Goal: Check status: Check status

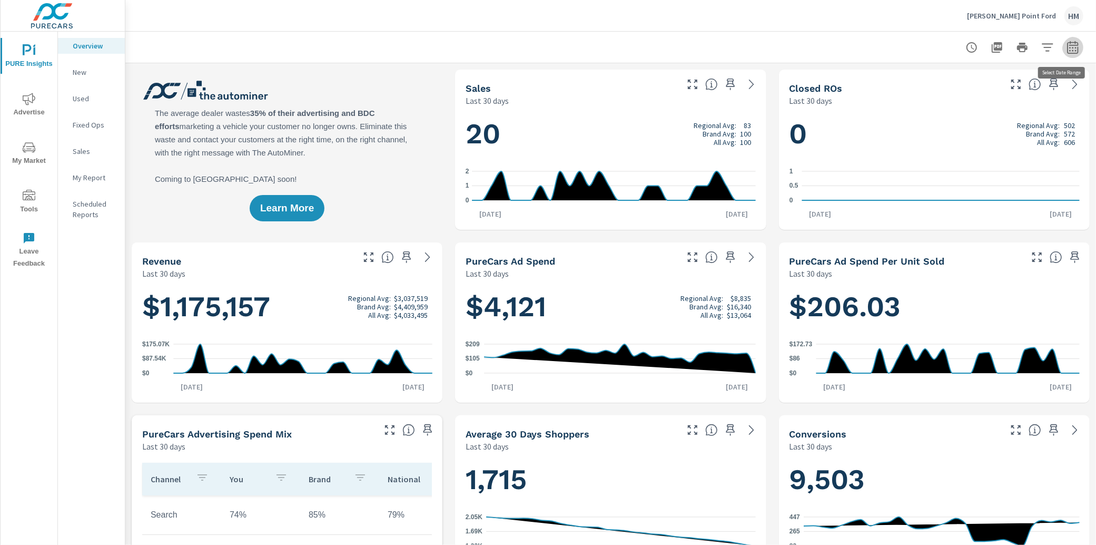
click at [1067, 50] on icon "button" at bounding box center [1073, 47] width 13 height 13
select select "Last 30 days"
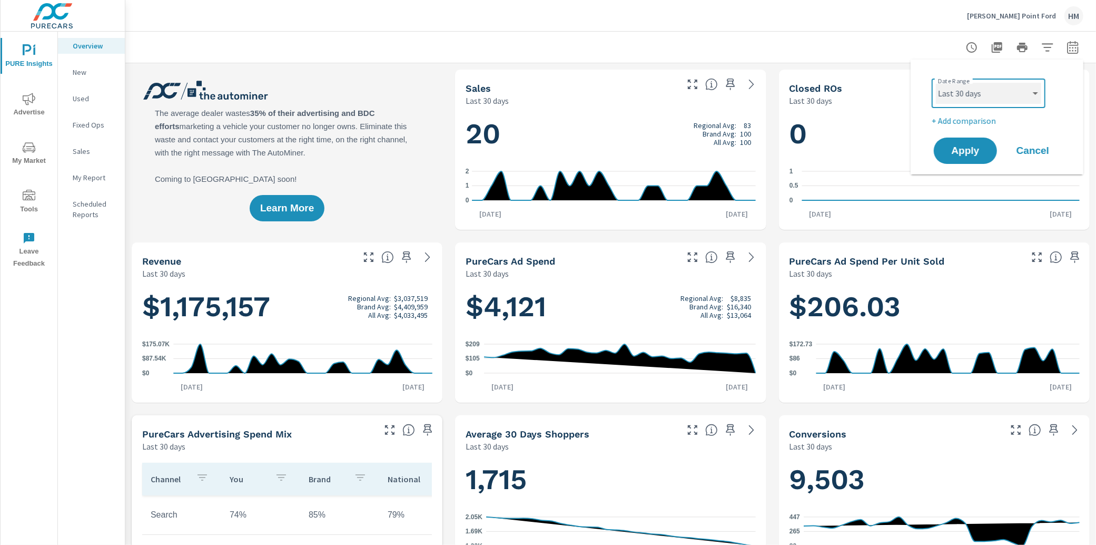
drag, startPoint x: 1005, startPoint y: 94, endPoint x: 830, endPoint y: -141, distance: 292.9
click at [845, 0] on html "PURE Insights Advertise My Market Tools Leave Feedback Overview New Used Fixed …" at bounding box center [548, 272] width 1096 height 545
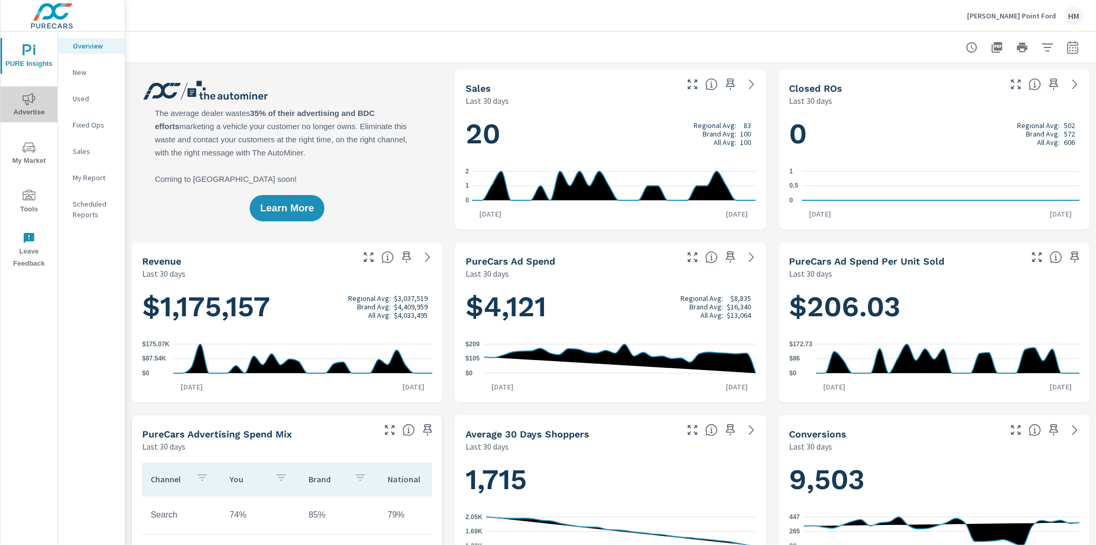
click at [44, 101] on span "Advertise" at bounding box center [29, 106] width 51 height 26
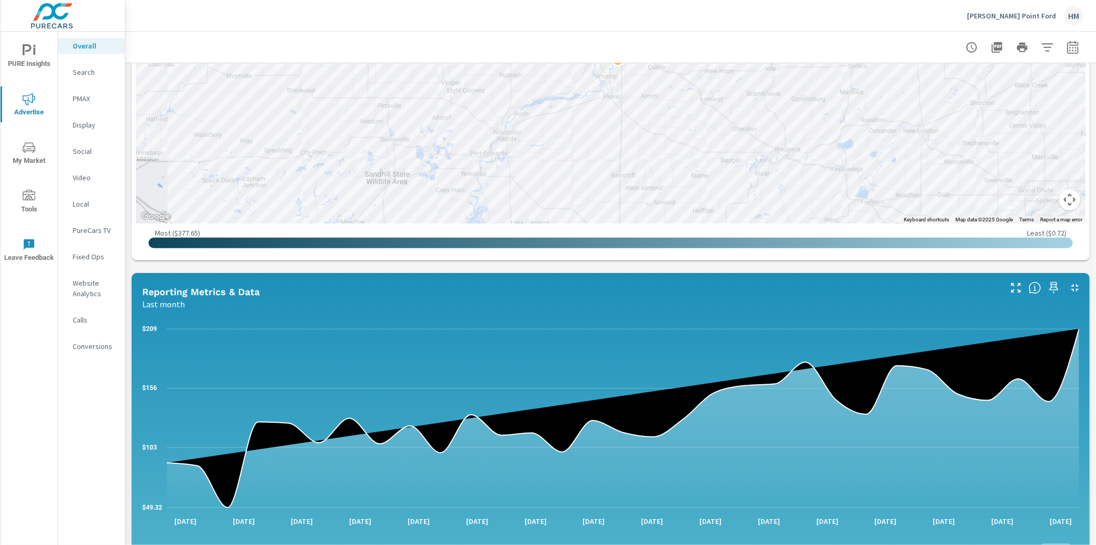
scroll to position [987, 0]
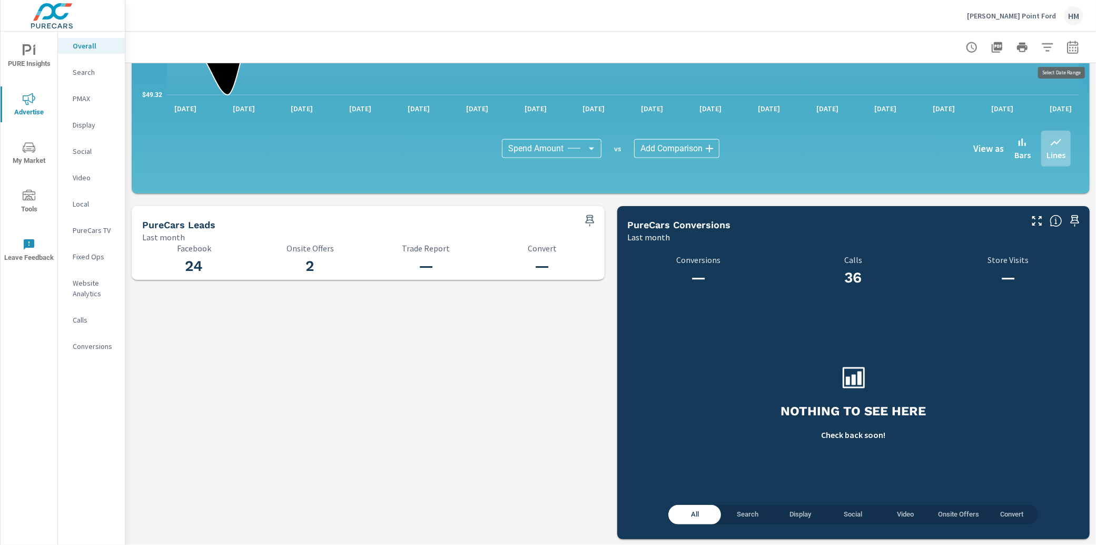
click at [1075, 43] on icon "button" at bounding box center [1072, 47] width 11 height 13
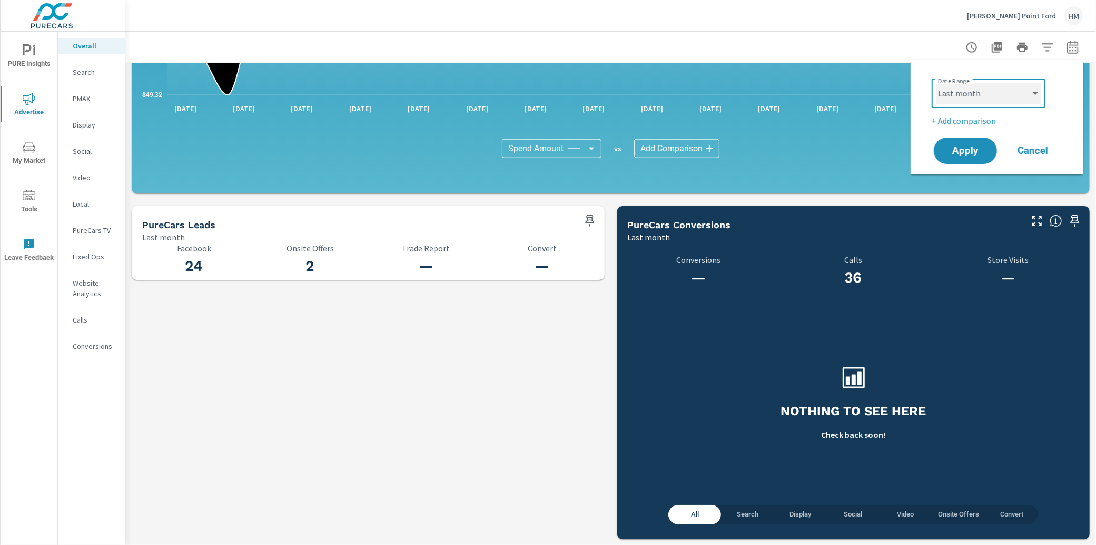
select select "Month to date"
click at [968, 146] on span "Apply" at bounding box center [965, 151] width 43 height 10
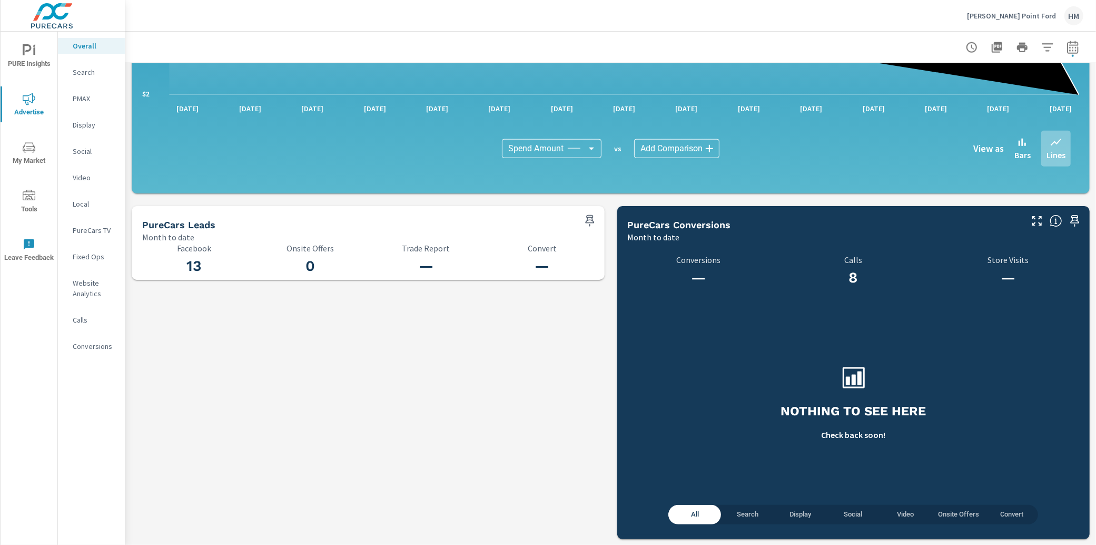
scroll to position [896, 0]
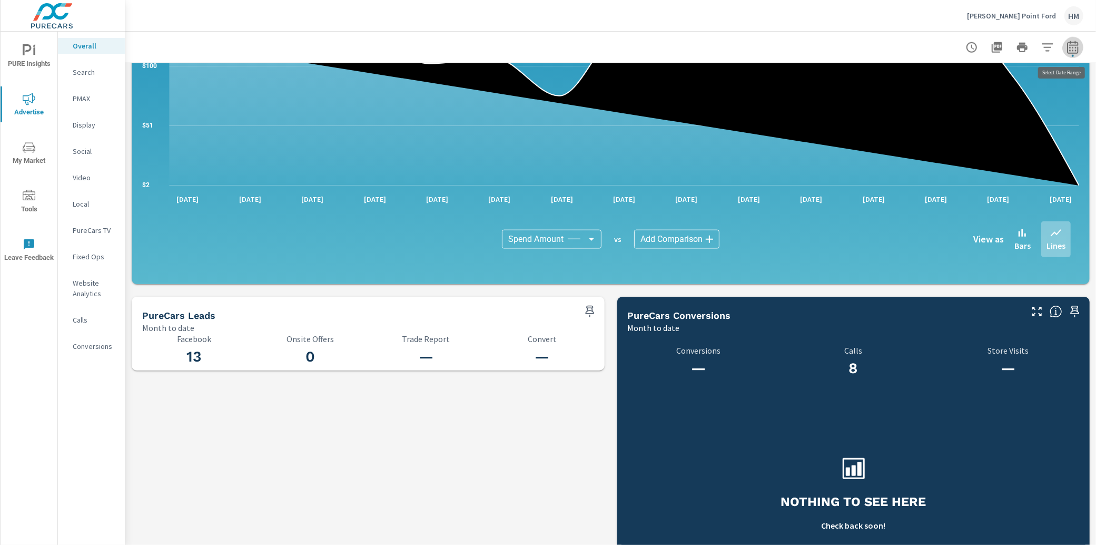
click at [1071, 41] on icon "button" at bounding box center [1073, 47] width 13 height 13
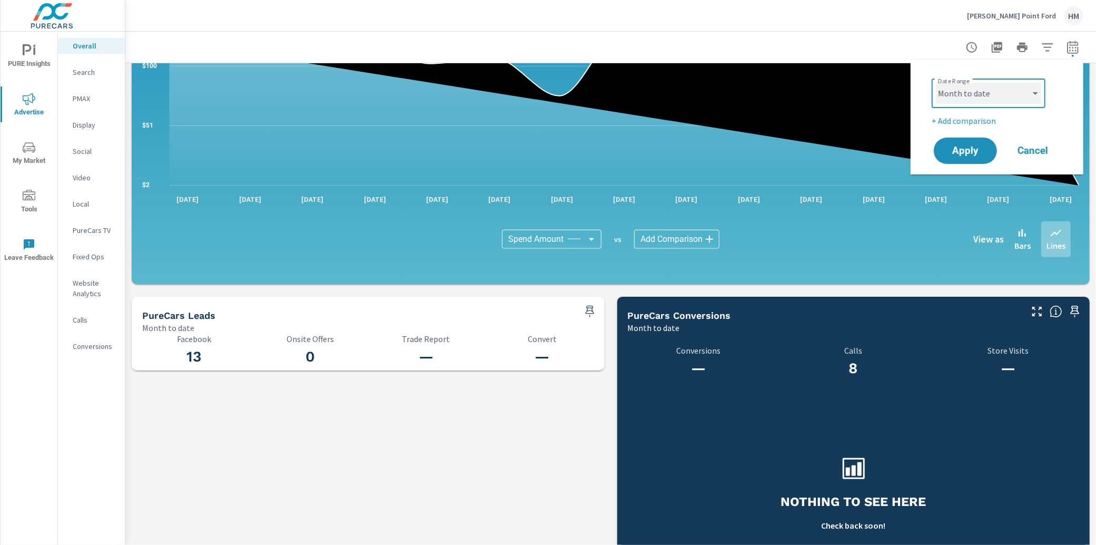
select select "Last month"
click at [977, 156] on span "Apply" at bounding box center [965, 151] width 43 height 10
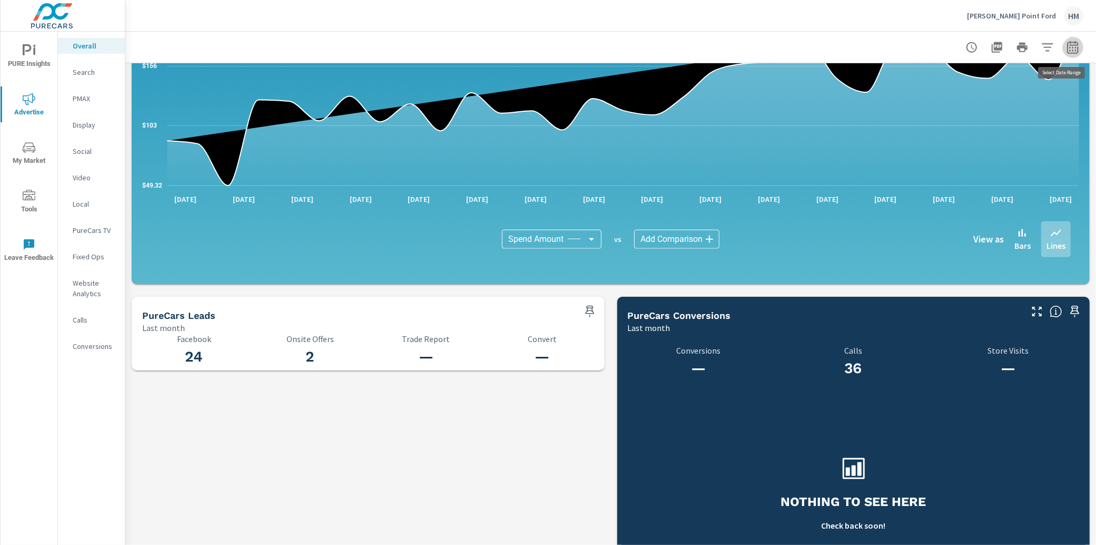
click at [1071, 45] on icon "button" at bounding box center [1073, 47] width 13 height 13
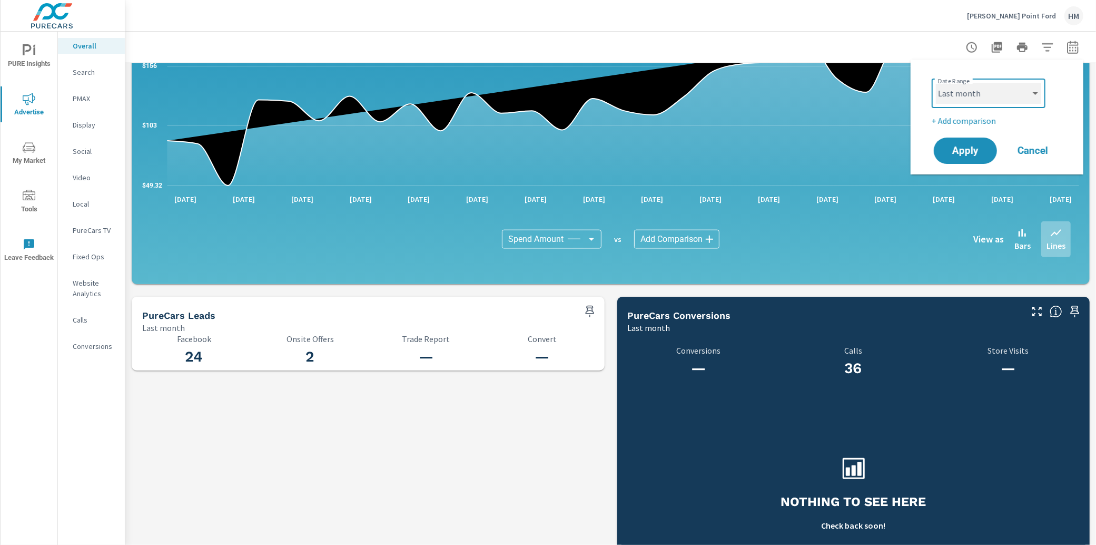
select select "Month to date"
click at [975, 148] on span "Apply" at bounding box center [965, 151] width 43 height 10
